Goal: Task Accomplishment & Management: Manage account settings

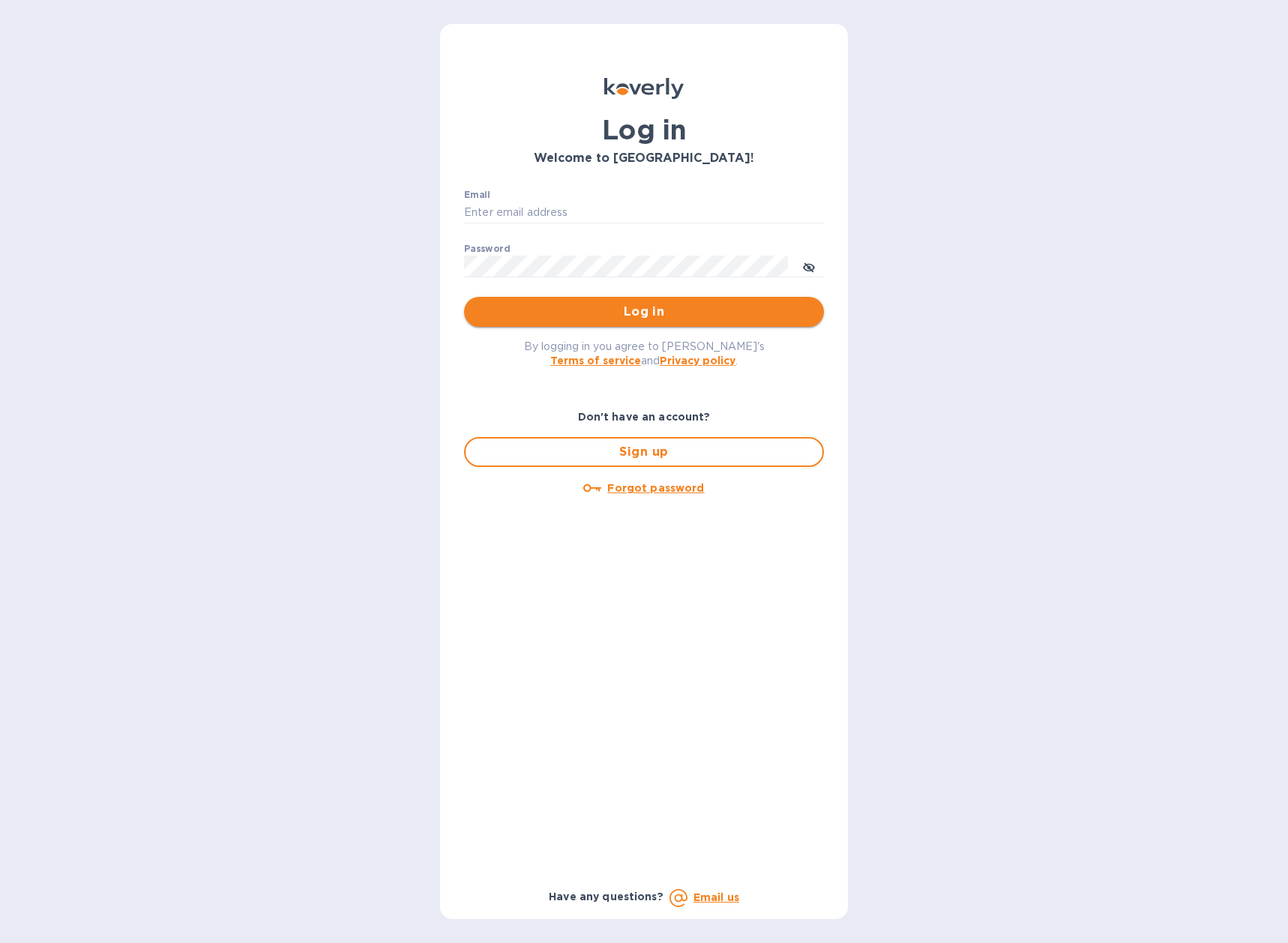
type input "[EMAIL_ADDRESS][DOMAIN_NAME]"
click at [635, 310] on span "Log in" at bounding box center [644, 312] width 336 height 18
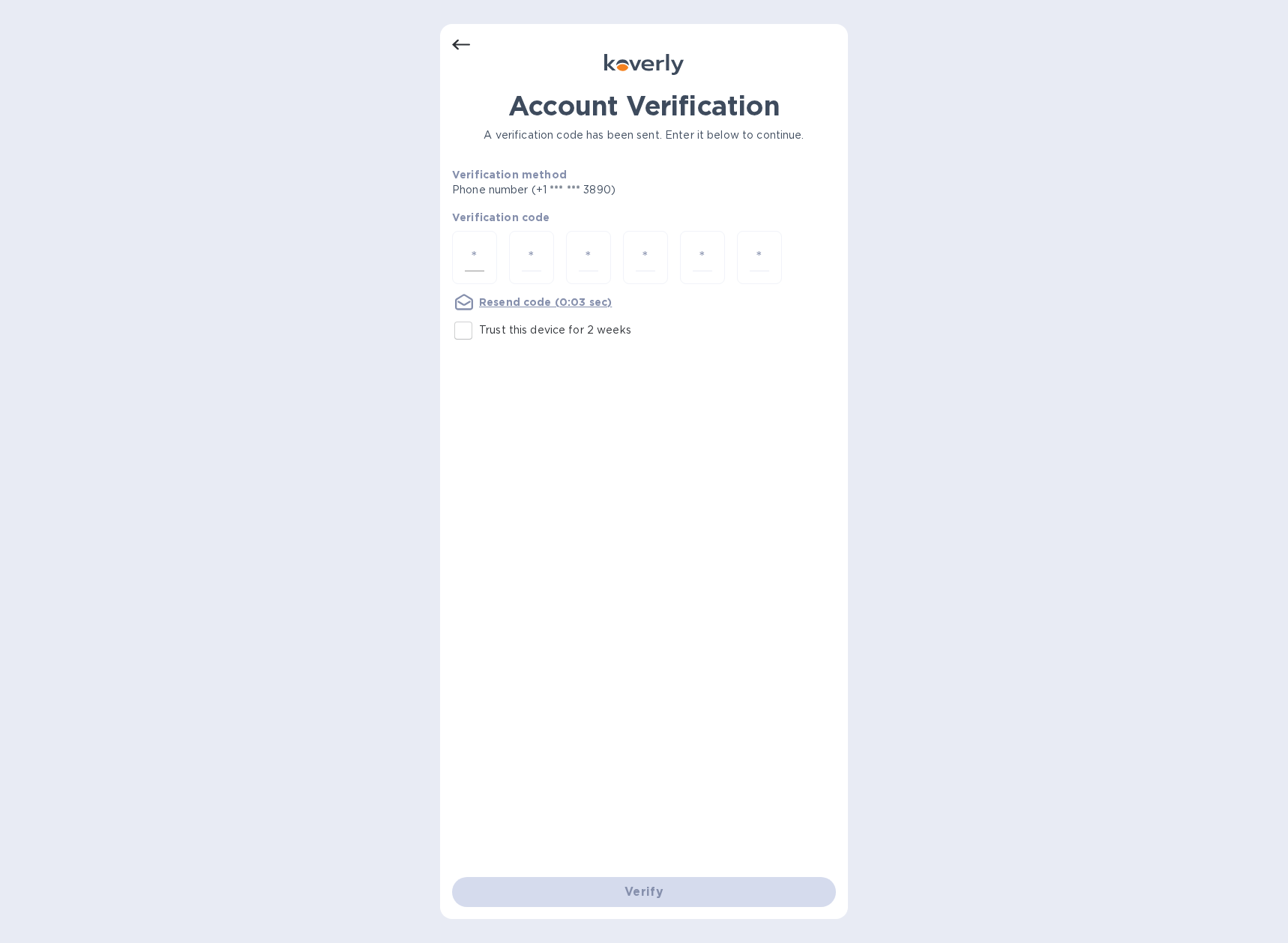
click at [475, 249] on input "number" at bounding box center [475, 257] width 20 height 28
type input "4"
type input "2"
type input "0"
type input "4"
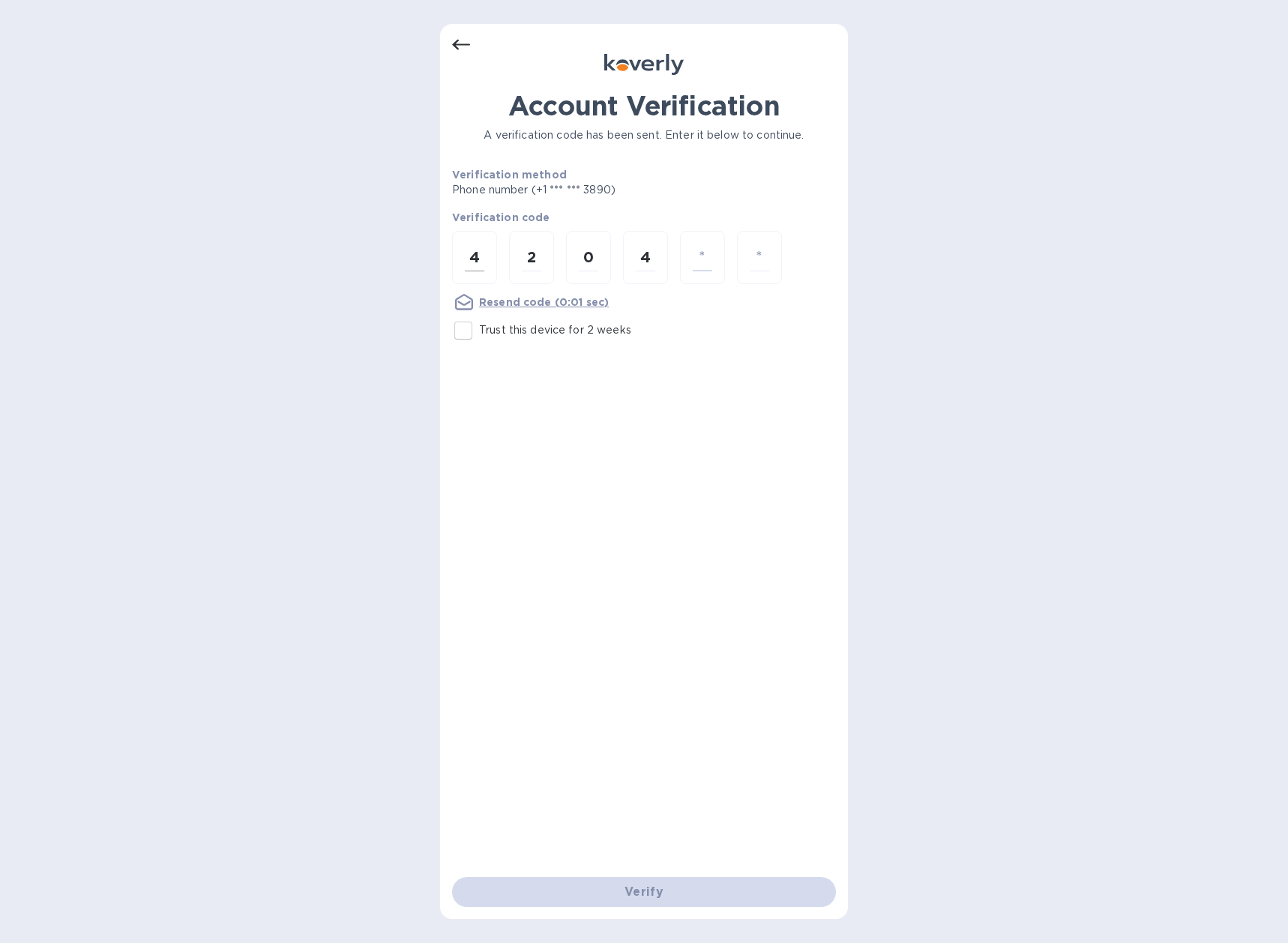
type input "5"
type input "7"
